Goal: Task Accomplishment & Management: Manage account settings

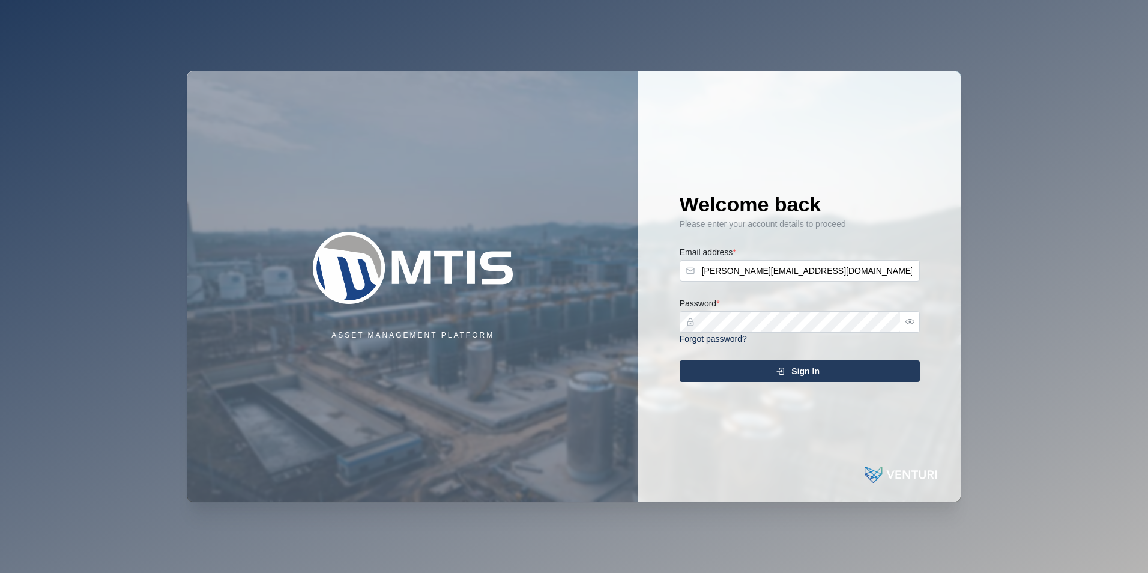
click at [813, 367] on span "Sign In" at bounding box center [805, 371] width 28 height 20
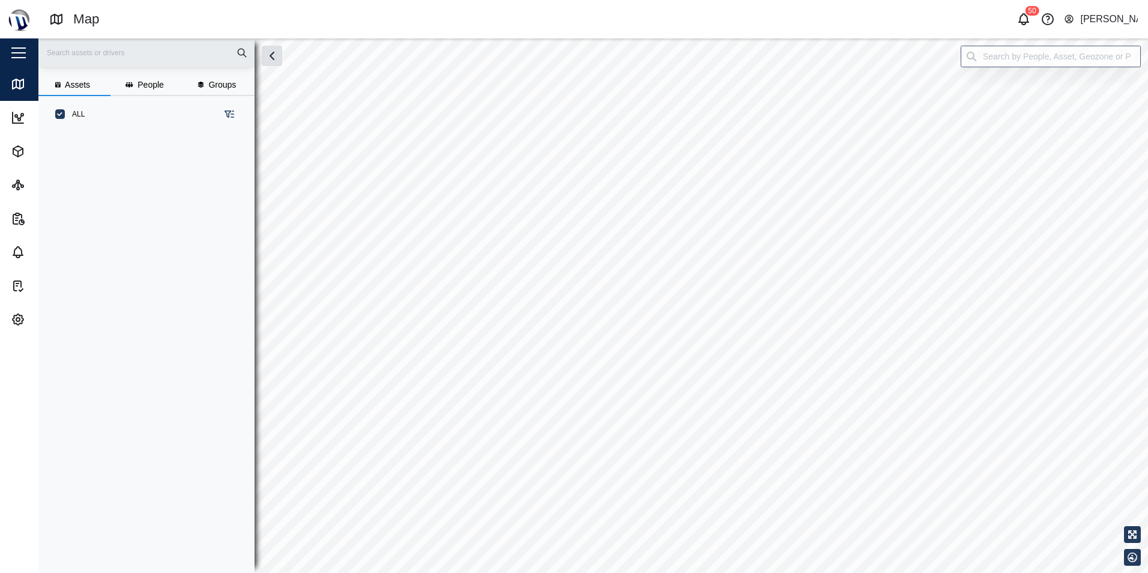
scroll to position [426, 188]
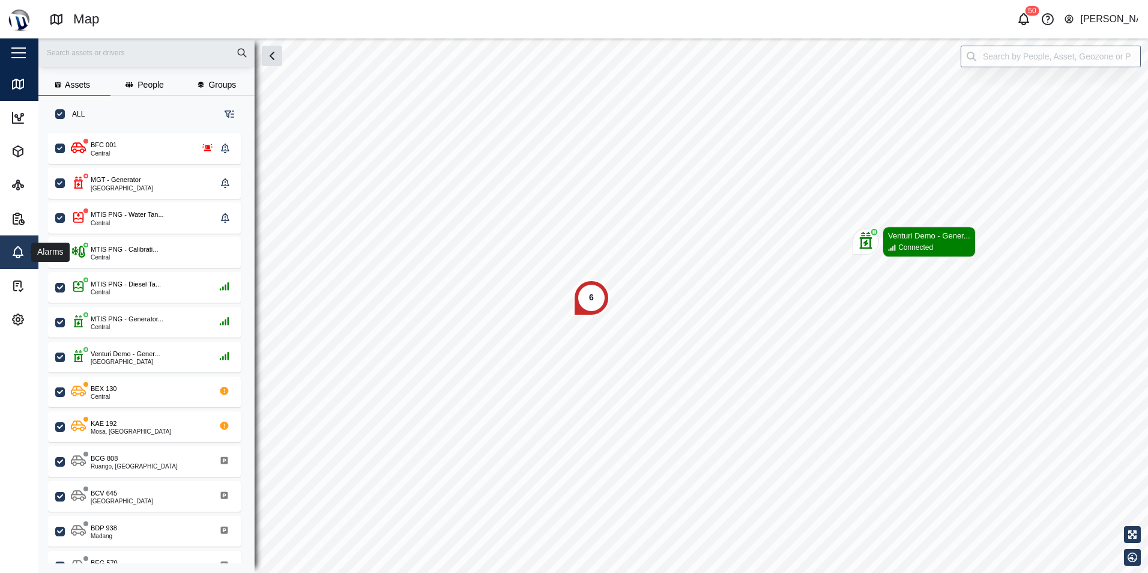
click at [14, 253] on icon at bounding box center [18, 251] width 10 height 8
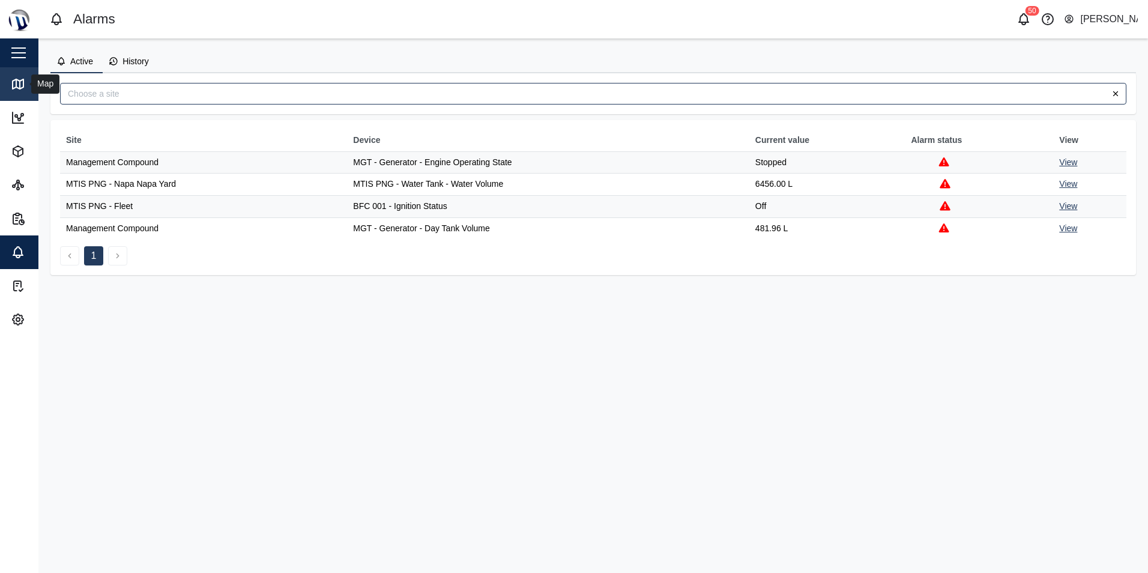
click at [19, 91] on link "Map" at bounding box center [78, 84] width 156 height 34
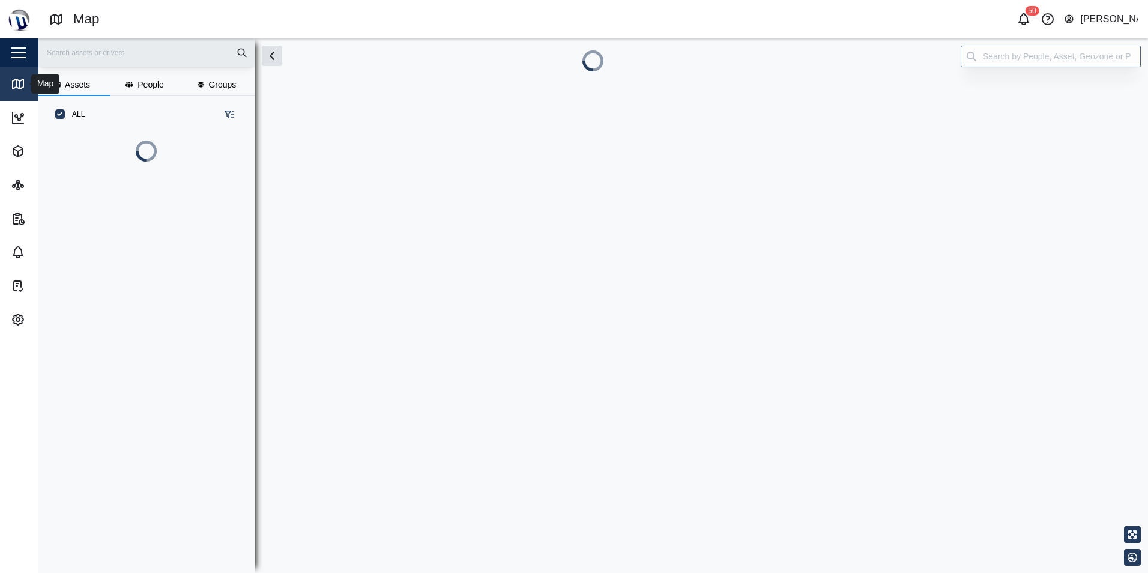
scroll to position [0, 1]
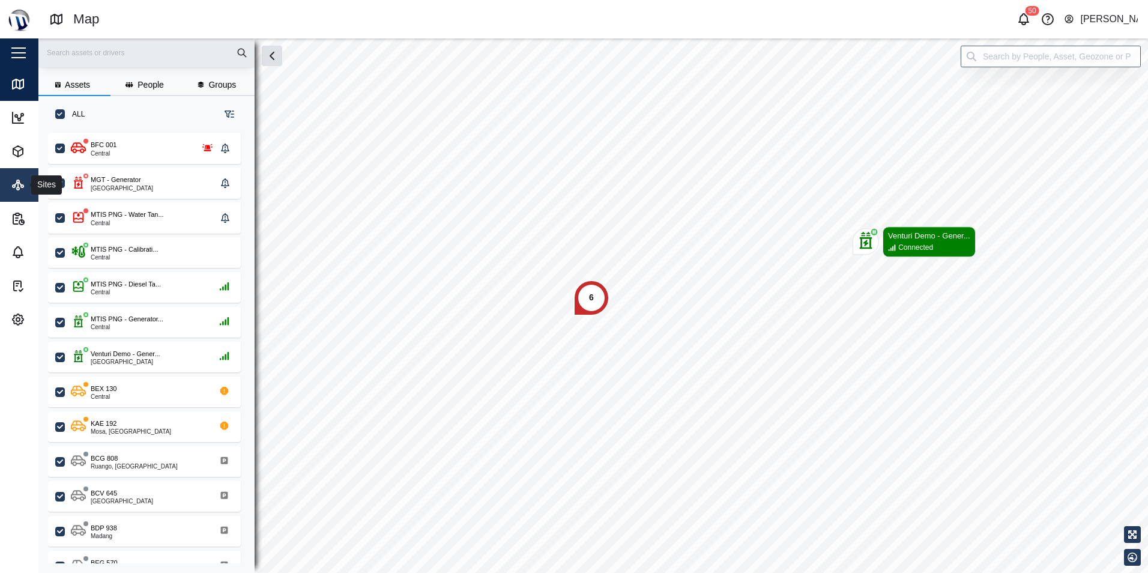
click at [18, 188] on icon at bounding box center [18, 185] width 14 height 14
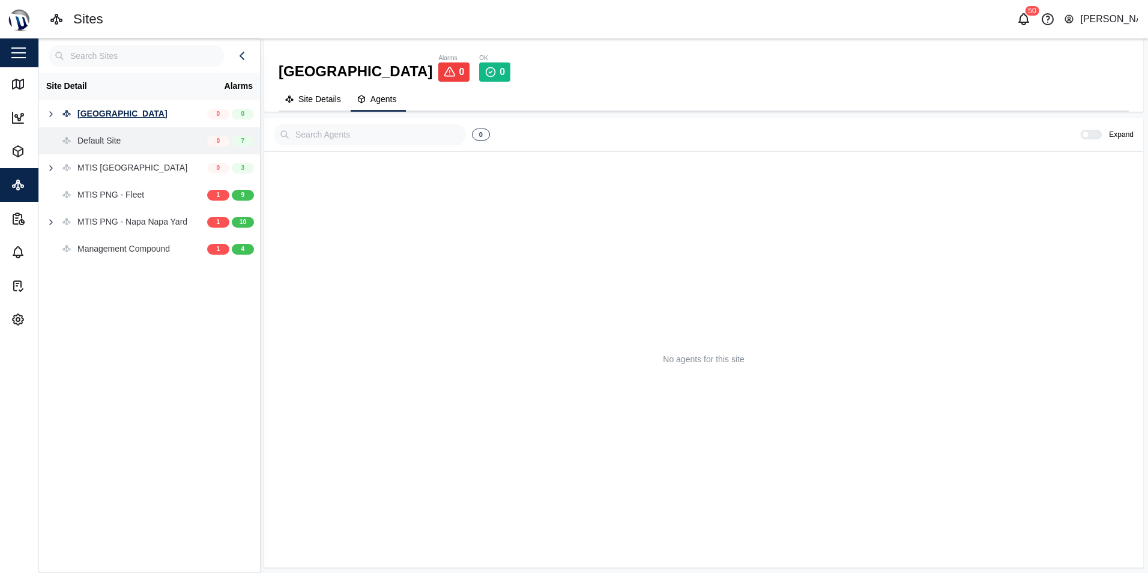
click at [97, 137] on div "Default Site" at bounding box center [98, 140] width 43 height 13
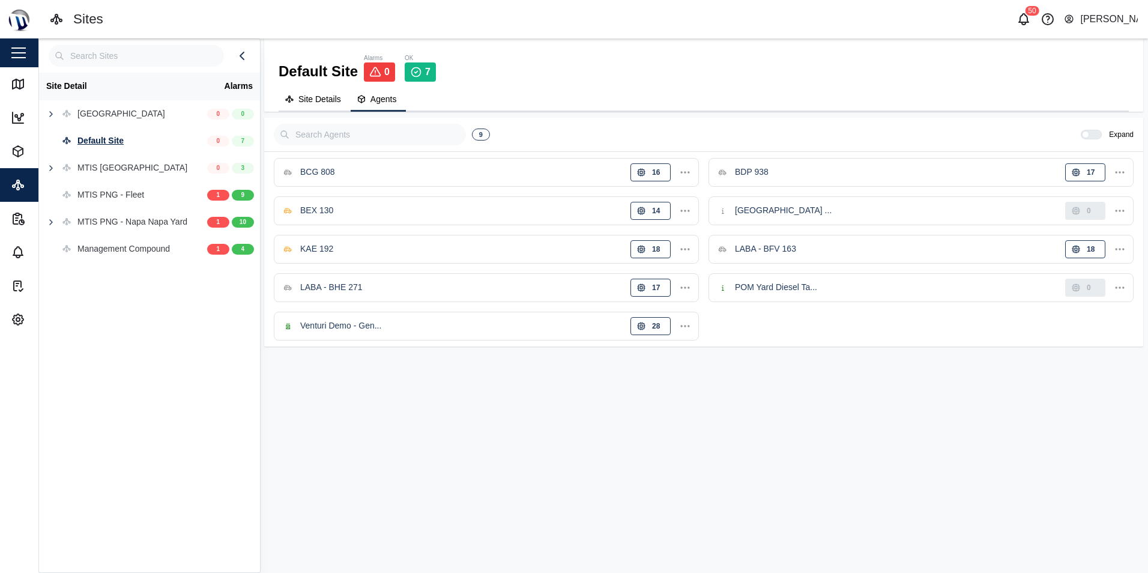
click at [688, 172] on icon "button" at bounding box center [685, 172] width 12 height 12
click at [620, 283] on div "Alarms" at bounding box center [638, 278] width 89 height 11
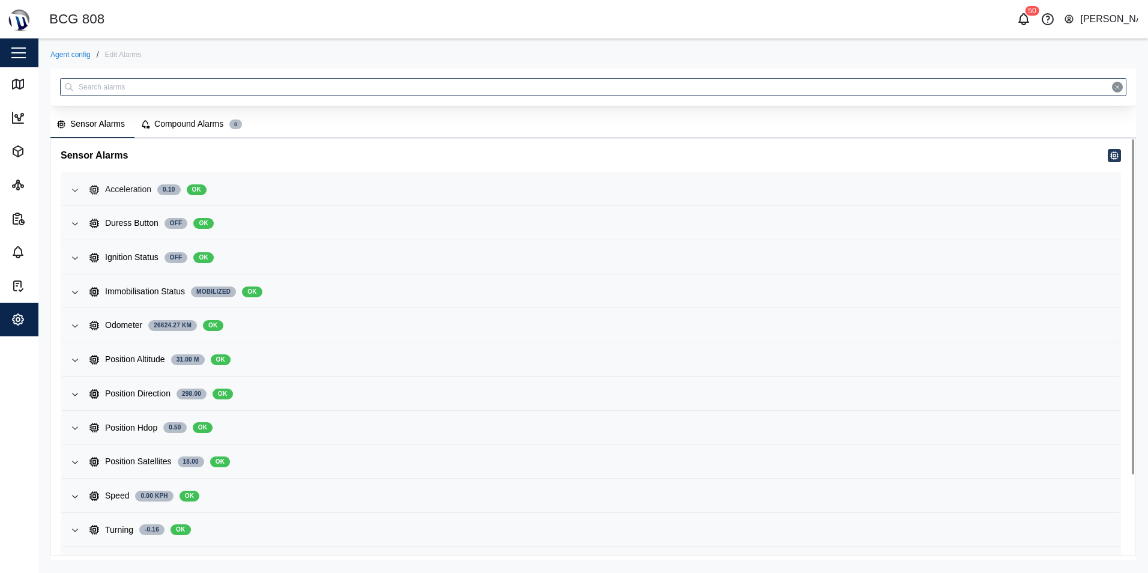
click at [237, 182] on span "Acceleration 0.10 OK" at bounding box center [599, 189] width 1021 height 32
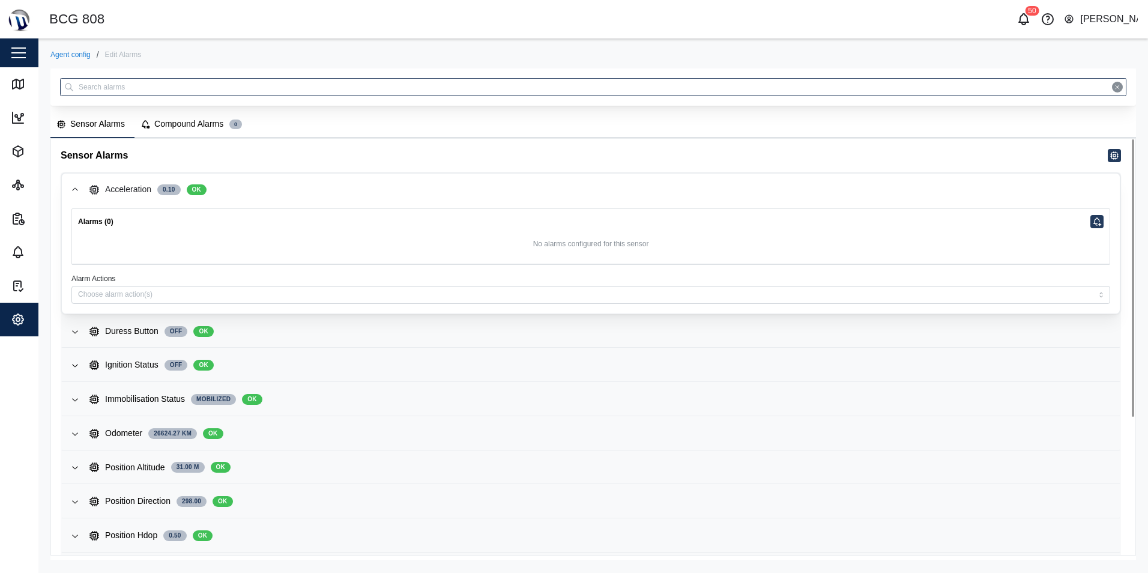
click at [76, 185] on icon "button" at bounding box center [75, 190] width 10 height 10
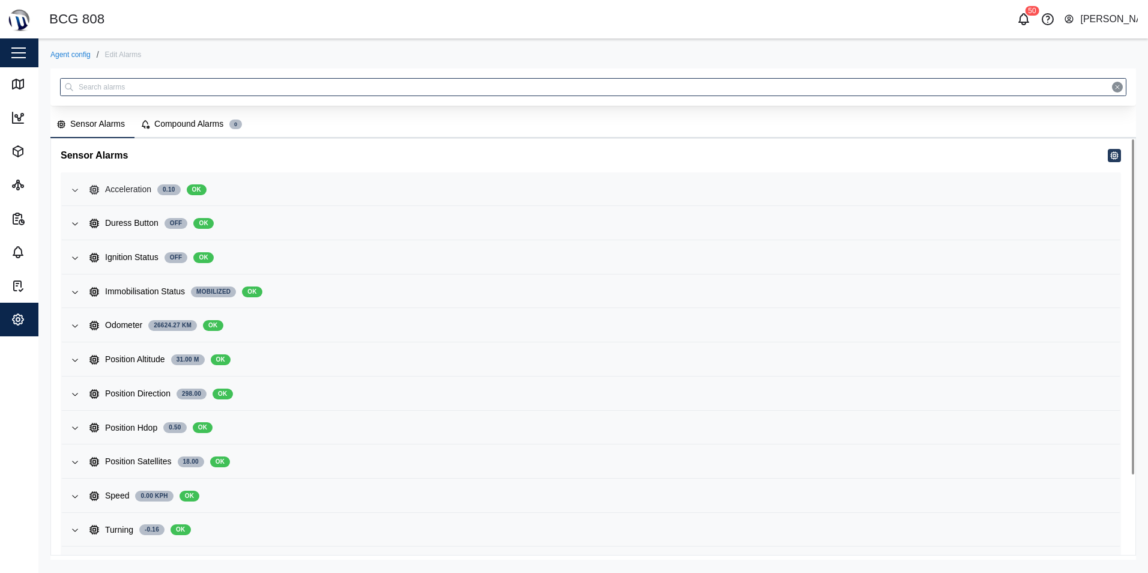
click at [73, 196] on button "Acceleration 0.10 OK" at bounding box center [591, 189] width 1058 height 32
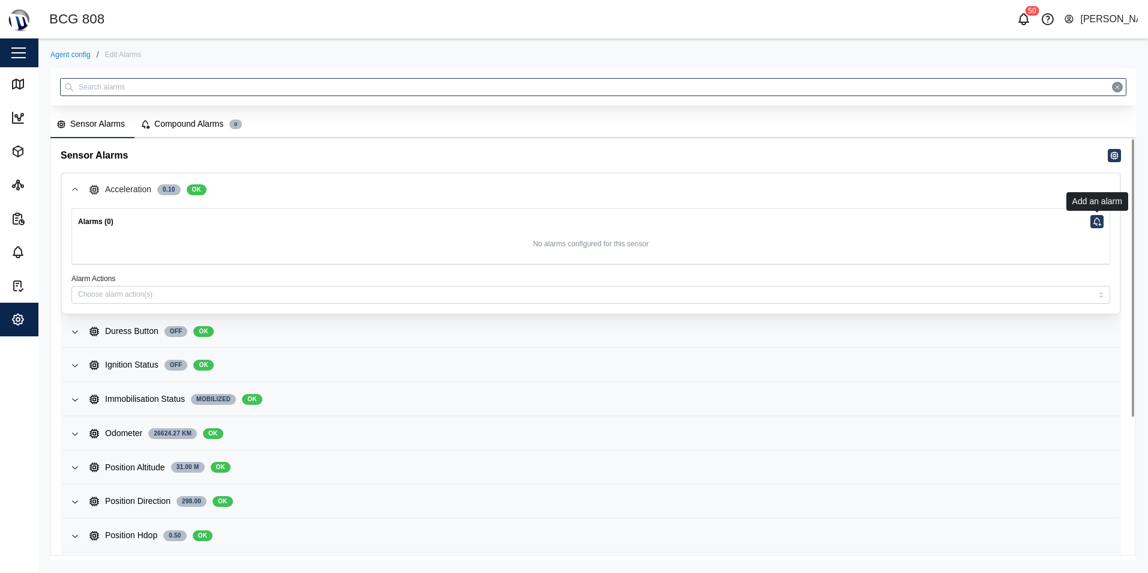
click at [1092, 217] on button "button" at bounding box center [1096, 221] width 13 height 13
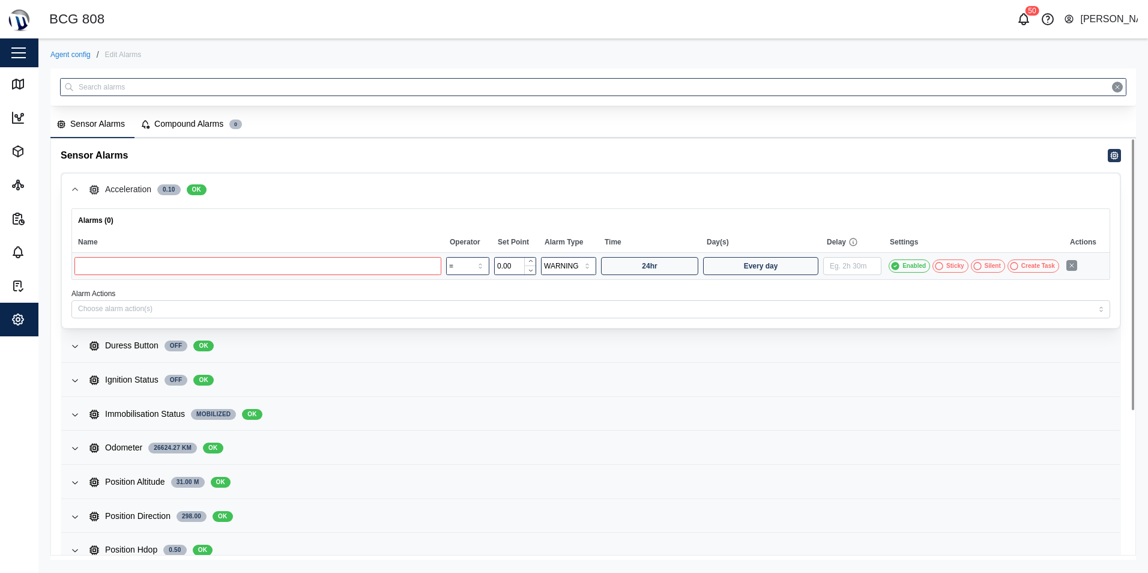
click at [170, 119] on div "Compound Alarms" at bounding box center [188, 124] width 69 height 13
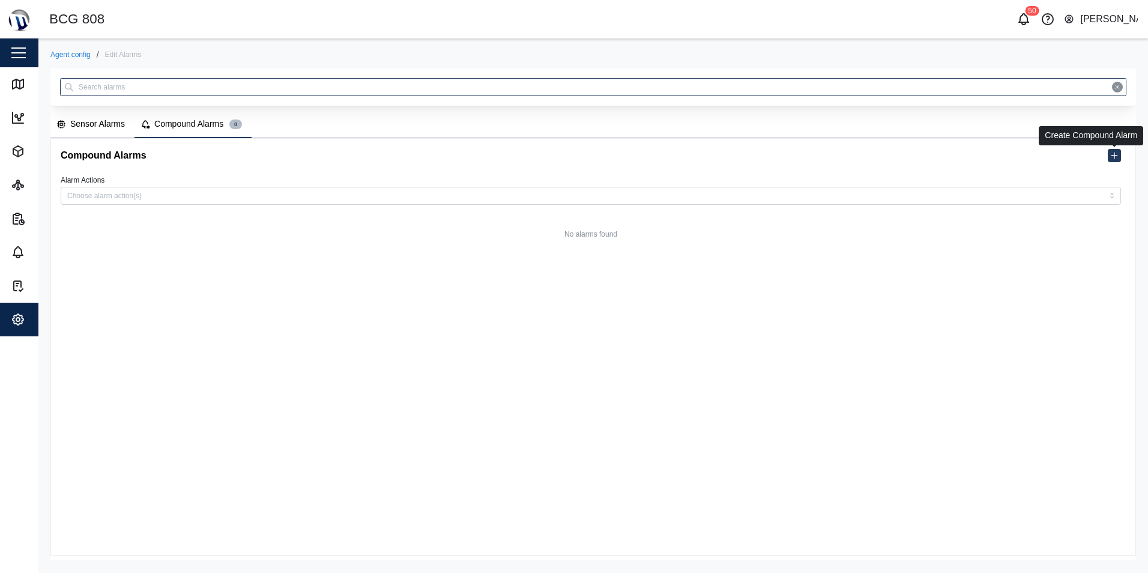
click at [1113, 154] on icon "button" at bounding box center [1114, 156] width 10 height 10
click at [1115, 160] on button "button" at bounding box center [1114, 155] width 13 height 13
click at [1115, 151] on icon "button" at bounding box center [1114, 156] width 10 height 10
click at [1115, 154] on icon "button" at bounding box center [1114, 156] width 10 height 10
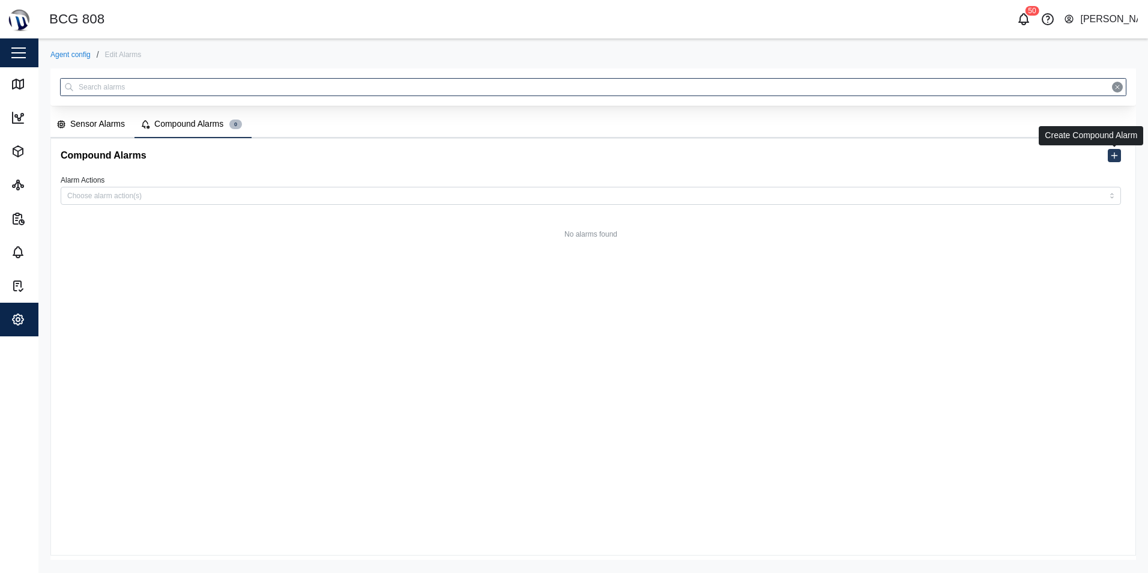
click at [1115, 154] on icon "button" at bounding box center [1114, 156] width 10 height 10
click at [122, 199] on input "Alarm Actions" at bounding box center [112, 196] width 90 height 8
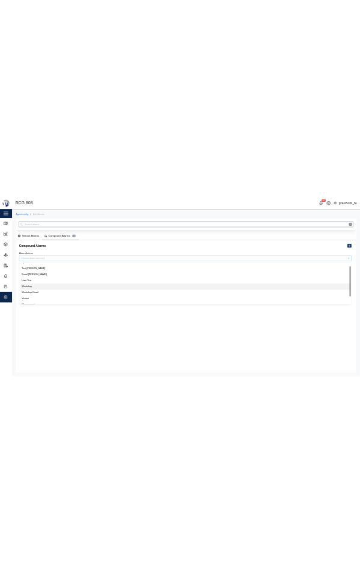
scroll to position [45, 0]
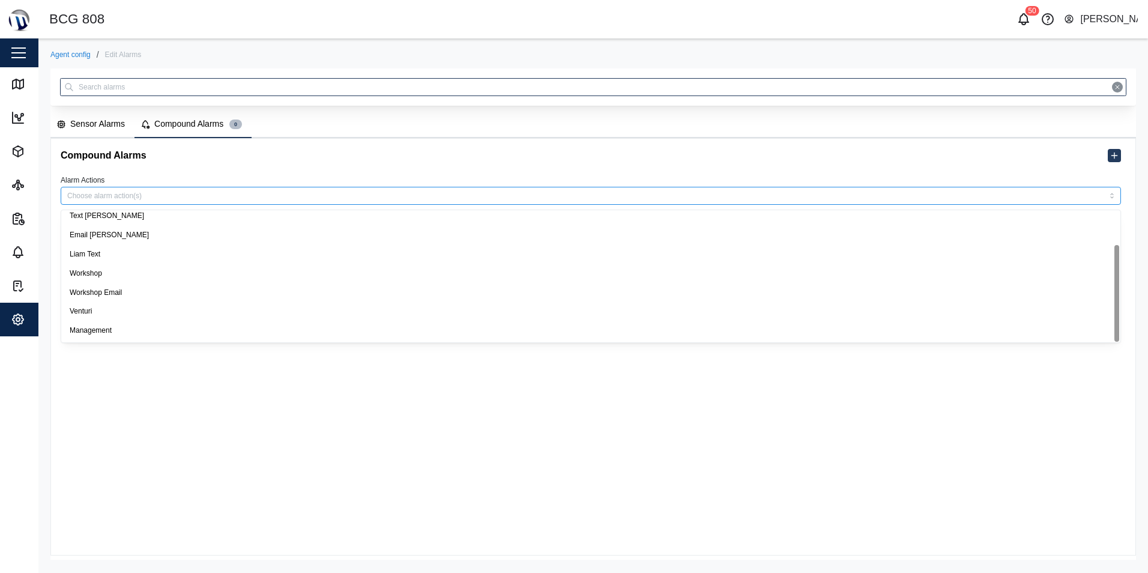
click at [156, 190] on div at bounding box center [591, 196] width 1060 height 18
click at [556, 162] on div "Compound Alarms" at bounding box center [590, 156] width 1079 height 34
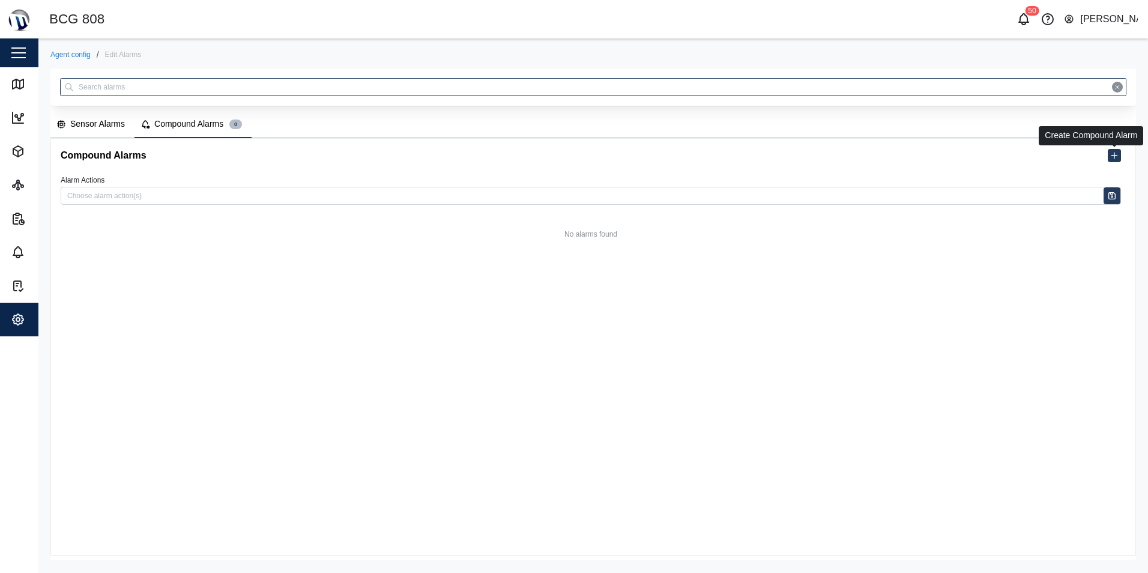
click at [1118, 158] on icon "button" at bounding box center [1114, 156] width 10 height 10
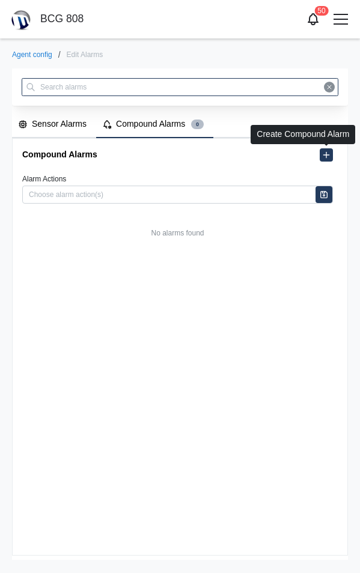
click at [325, 156] on icon "button" at bounding box center [326, 155] width 10 height 10
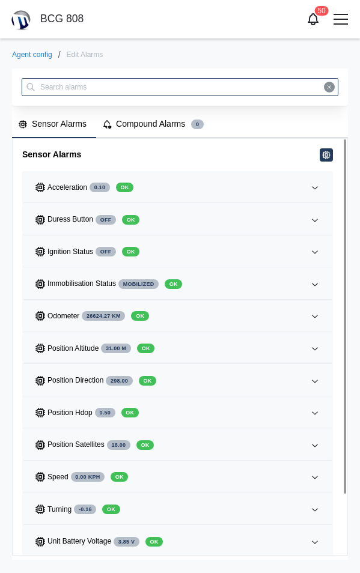
click at [142, 120] on div "Compound Alarms" at bounding box center [150, 124] width 69 height 13
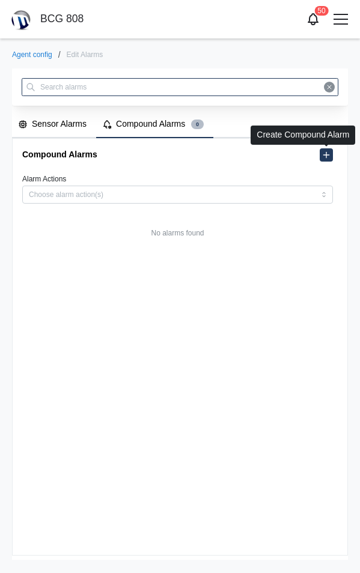
click at [320, 154] on button "button" at bounding box center [325, 154] width 13 height 13
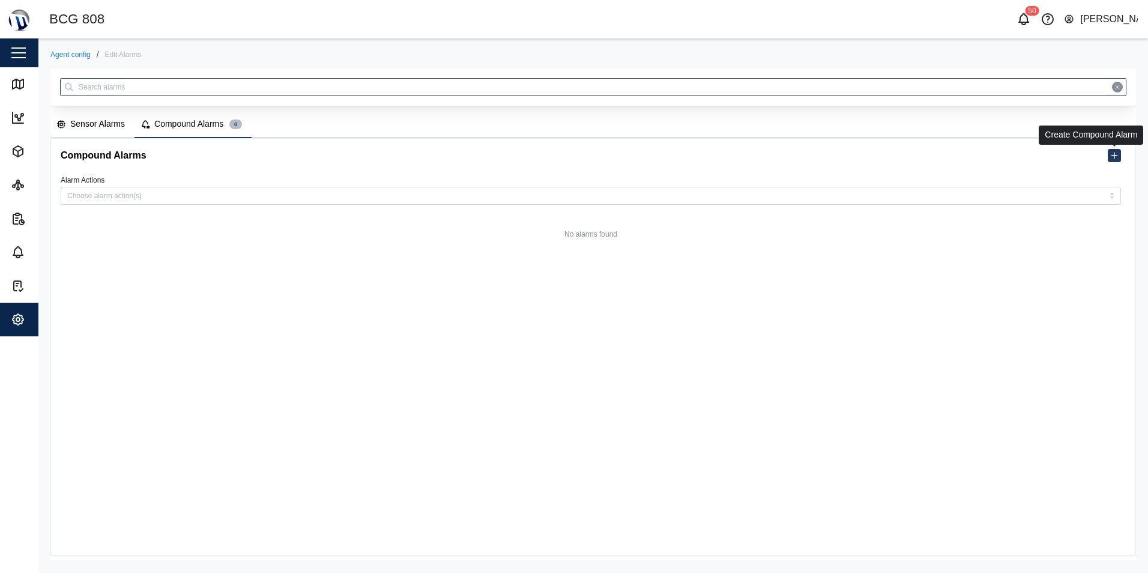
click at [359, 155] on icon "button" at bounding box center [1114, 156] width 10 height 10
click at [359, 152] on icon "button" at bounding box center [1114, 156] width 10 height 10
click at [359, 149] on button "button" at bounding box center [1114, 155] width 13 height 13
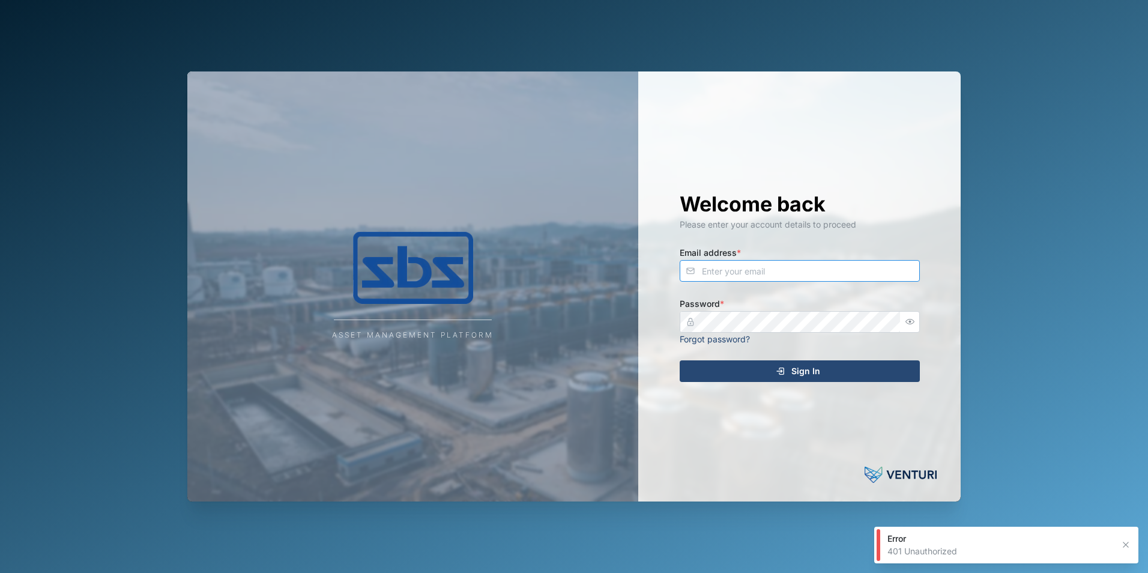
type input "[PERSON_NAME][EMAIL_ADDRESS][DOMAIN_NAME]"
click at [804, 363] on span "Sign In" at bounding box center [805, 371] width 29 height 20
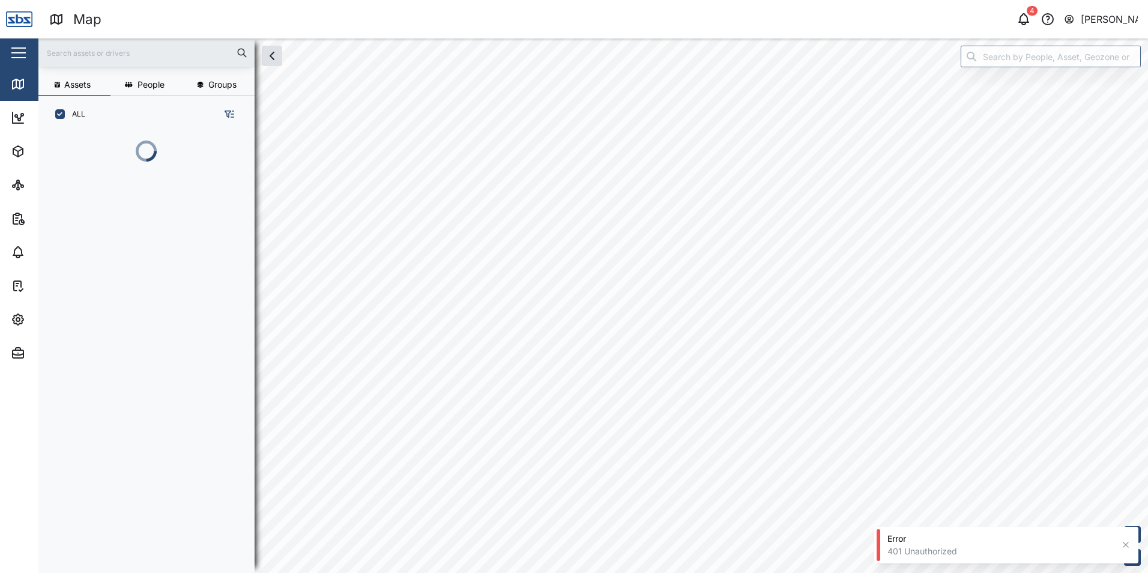
scroll to position [426, 188]
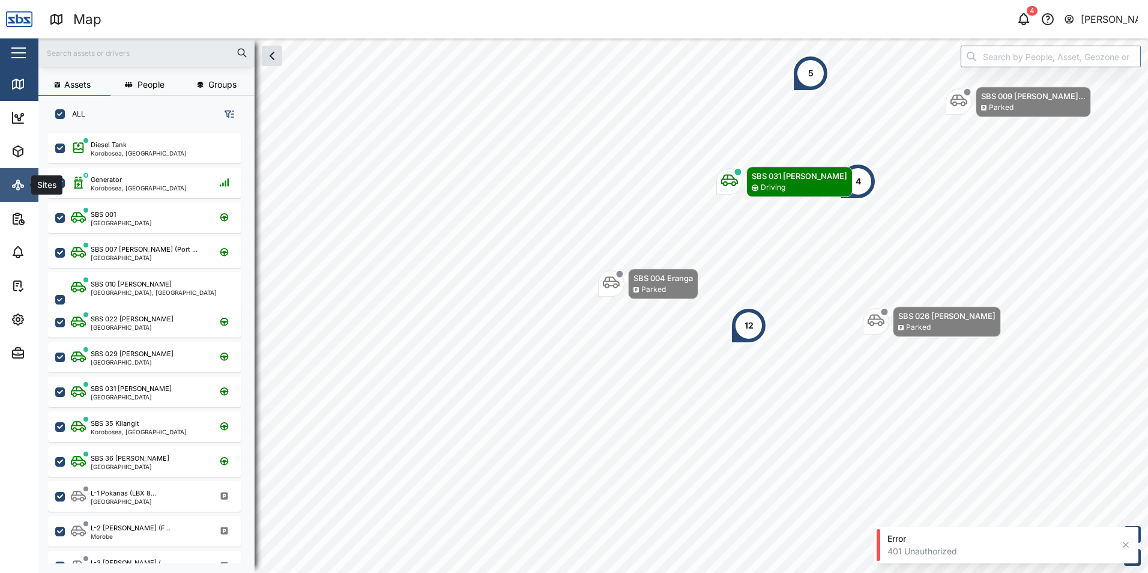
click at [14, 187] on icon at bounding box center [14, 186] width 2 height 2
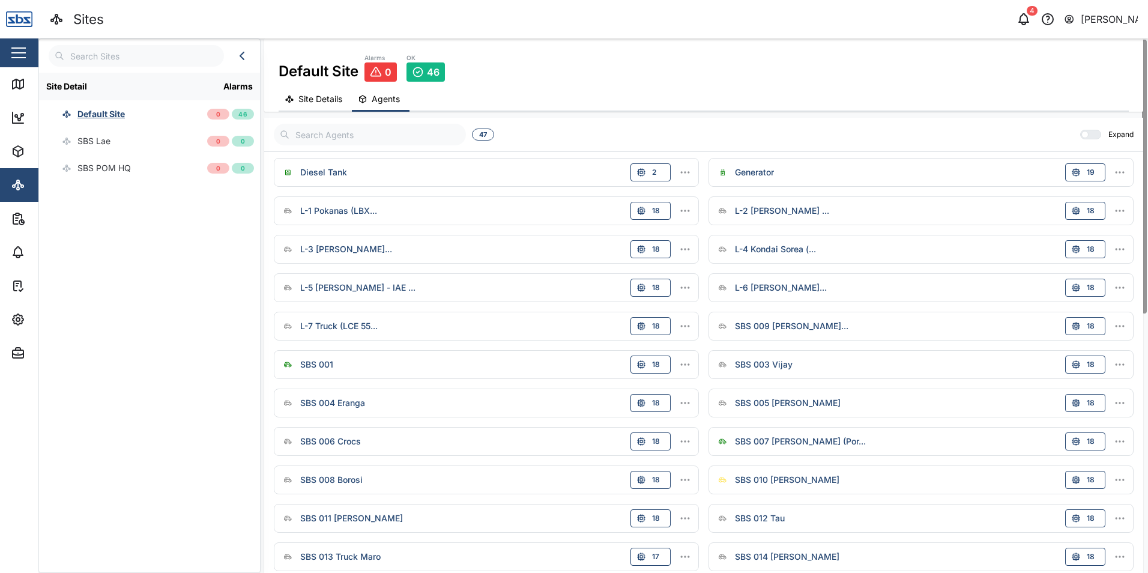
click at [686, 179] on button "button" at bounding box center [685, 172] width 17 height 17
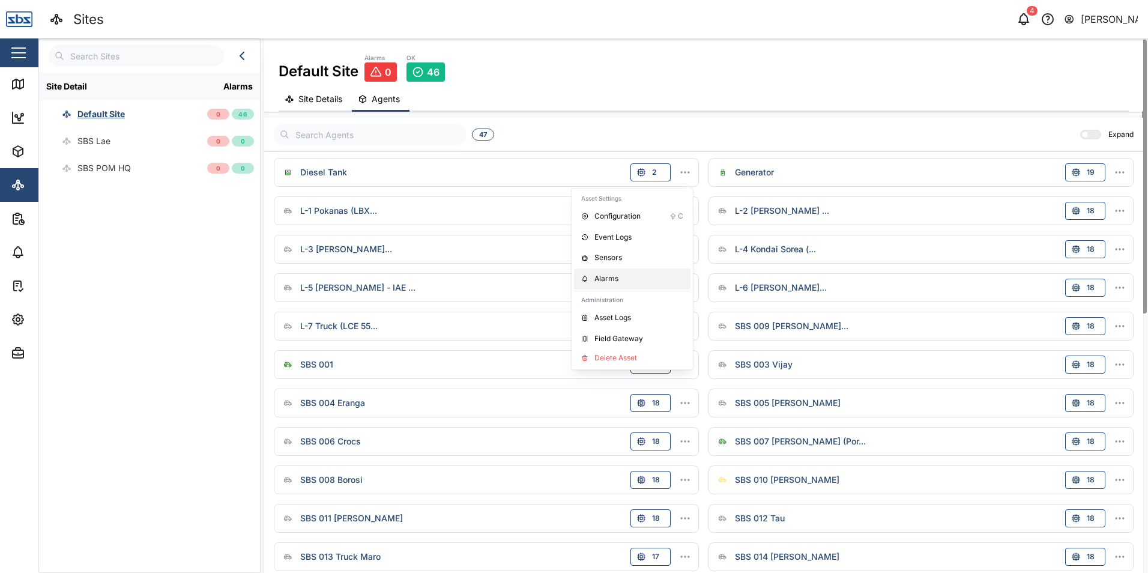
click at [622, 283] on div "Alarms" at bounding box center [638, 278] width 89 height 11
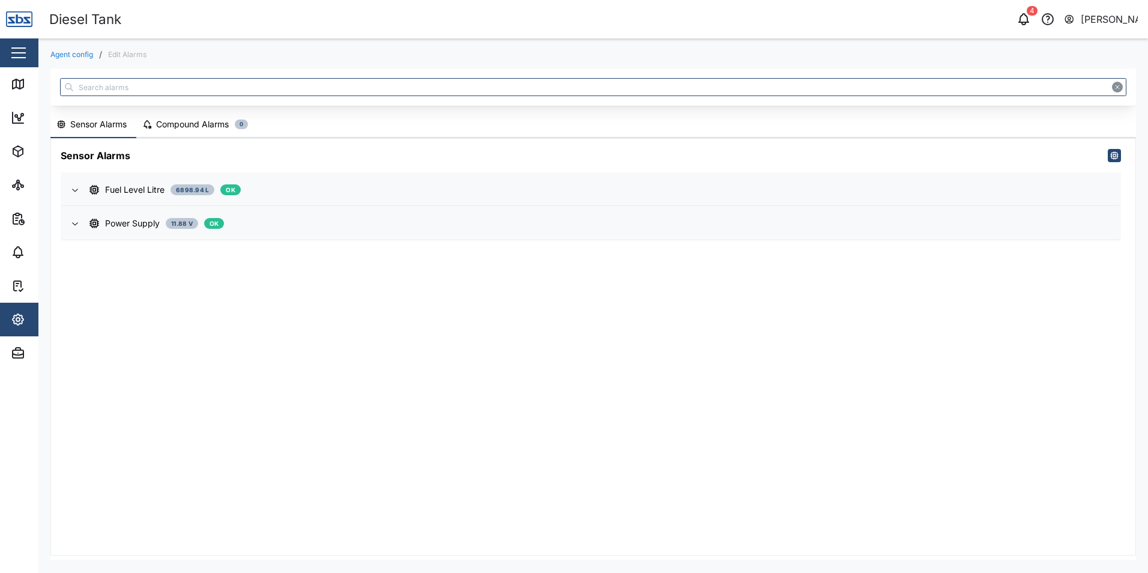
click at [189, 124] on div "Compound Alarms" at bounding box center [192, 124] width 73 height 13
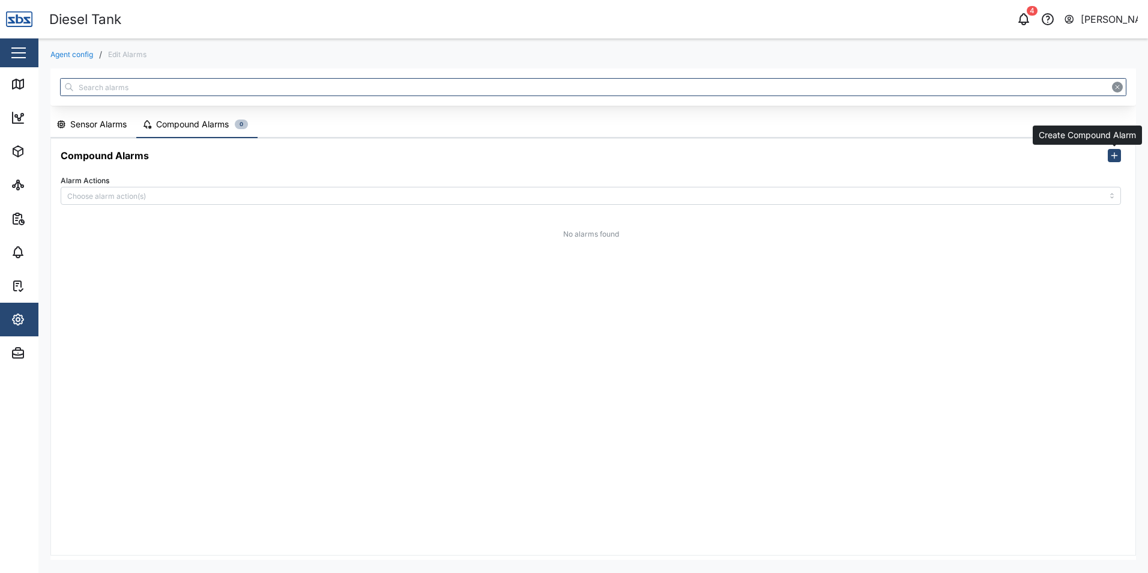
click at [1115, 156] on icon "button" at bounding box center [1114, 156] width 10 height 10
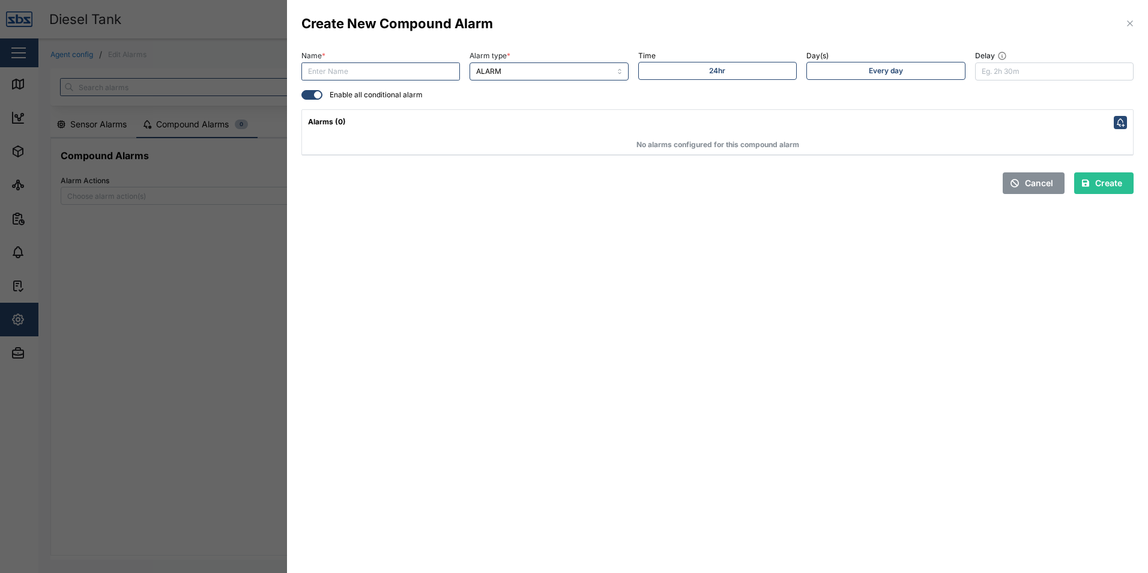
click at [1093, 192] on div "Create" at bounding box center [1102, 183] width 40 height 20
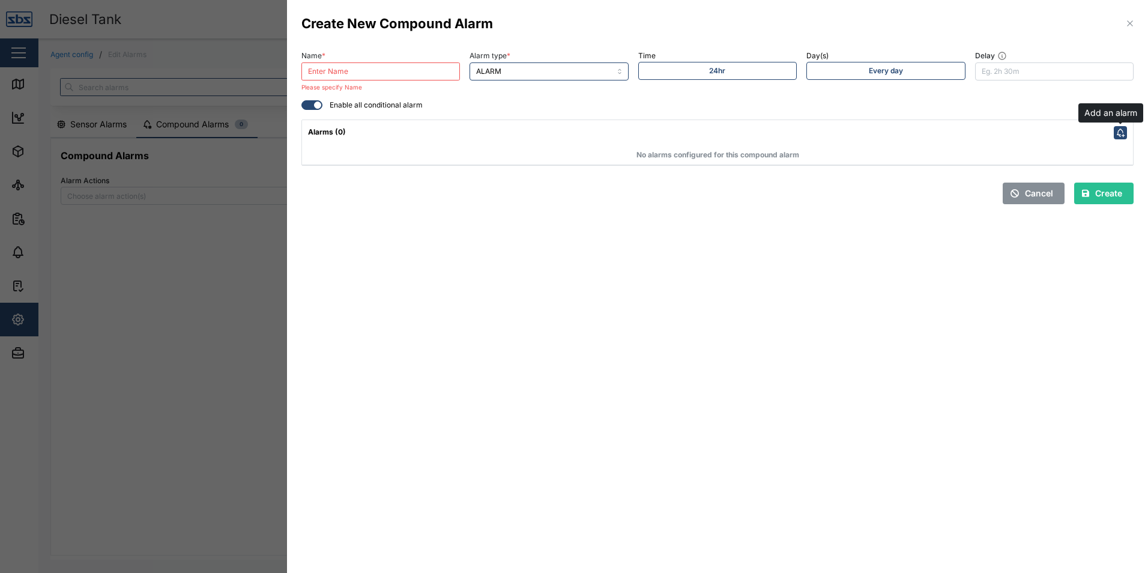
click at [1122, 133] on icon "button" at bounding box center [1120, 133] width 10 height 10
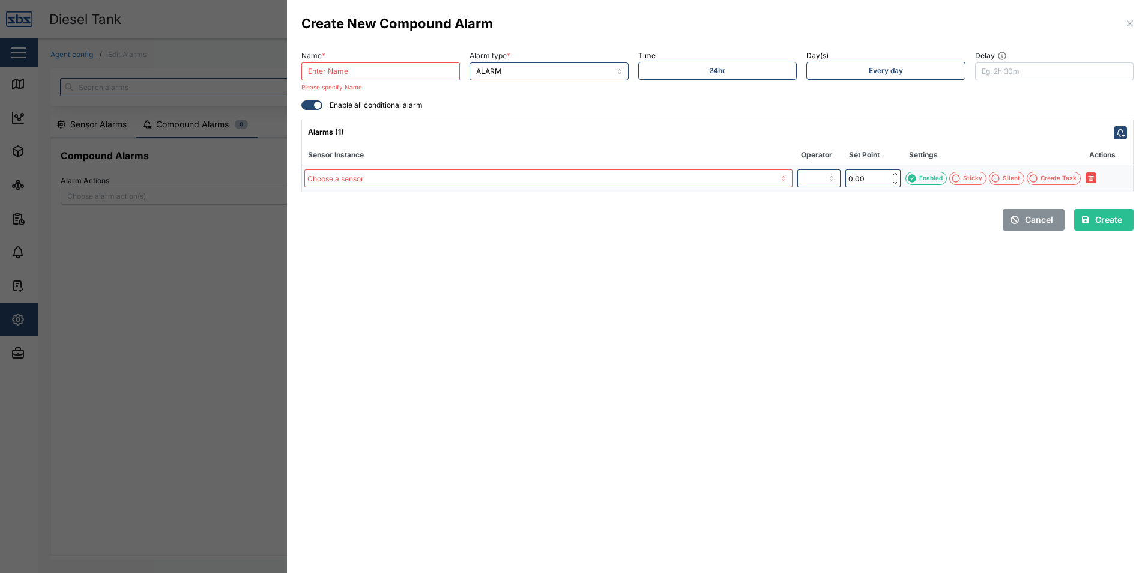
click at [302, 102] on label at bounding box center [311, 105] width 21 height 10
click at [301, 100] on input "checkbox" at bounding box center [301, 100] width 0 height 0
click at [314, 102] on div at bounding box center [316, 105] width 12 height 8
click at [301, 100] on input "checkbox" at bounding box center [301, 100] width 0 height 0
